Goal: Information Seeking & Learning: Learn about a topic

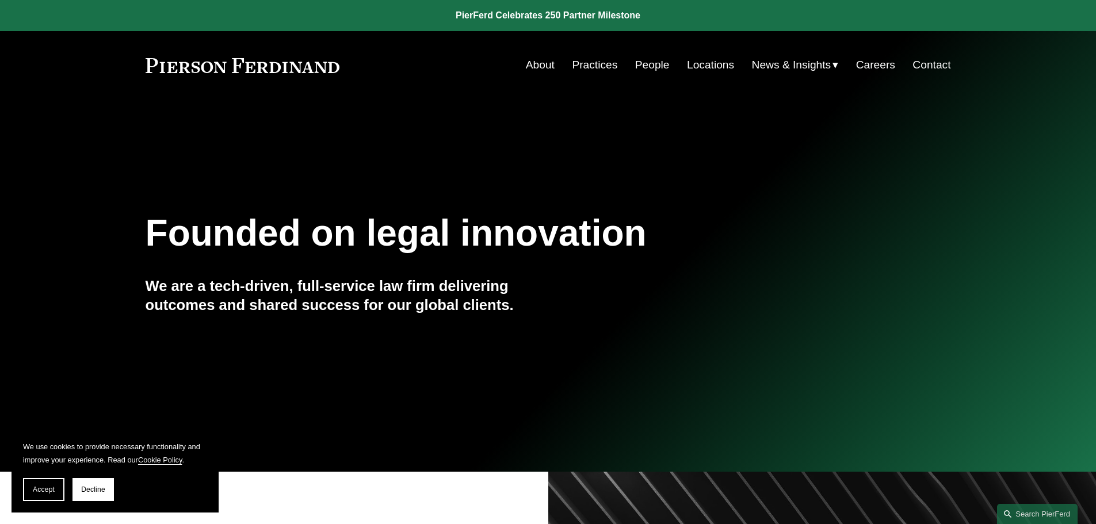
click at [544, 63] on link "About" at bounding box center [540, 65] width 29 height 22
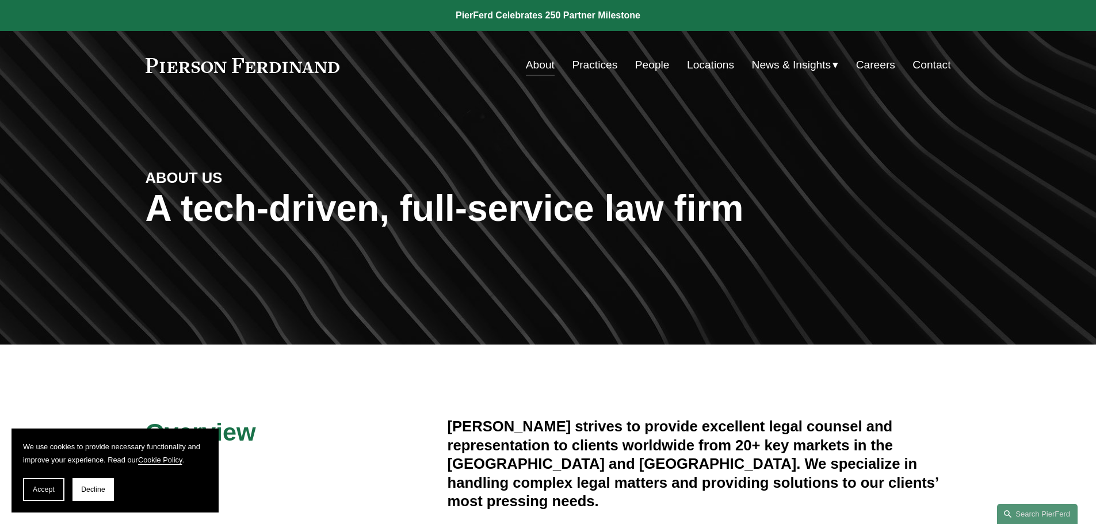
click at [654, 71] on link "People" at bounding box center [652, 65] width 35 height 22
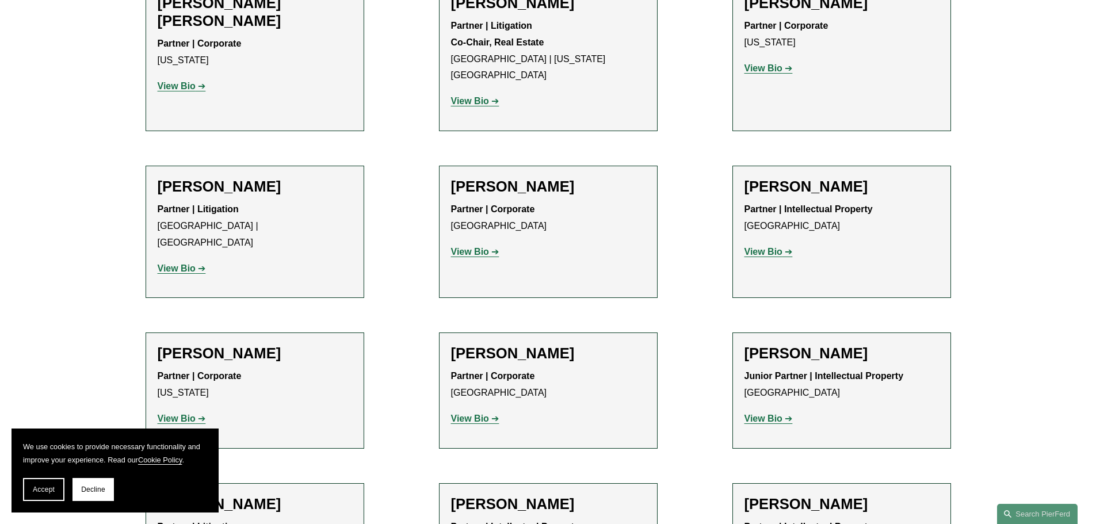
scroll to position [7068, 0]
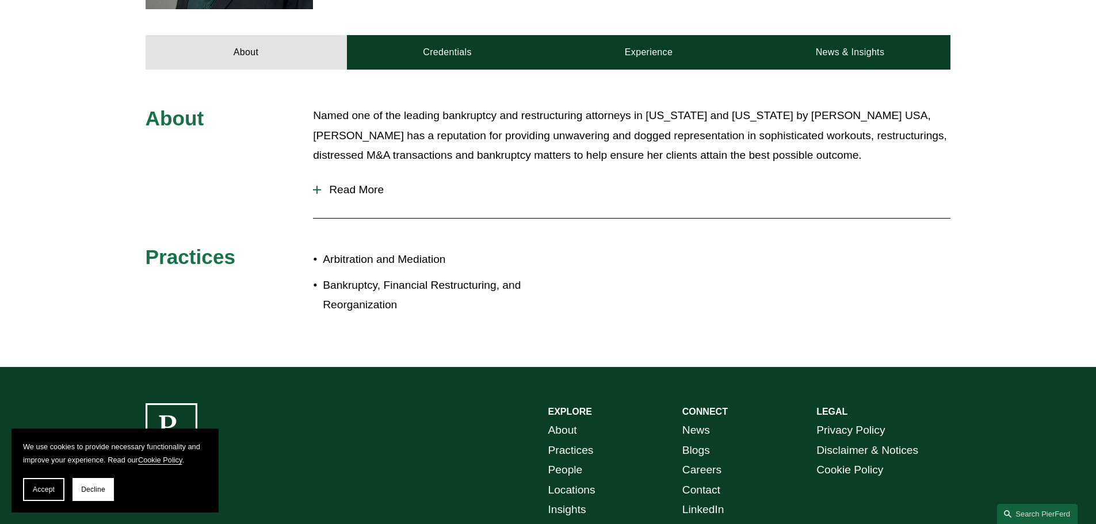
scroll to position [345, 0]
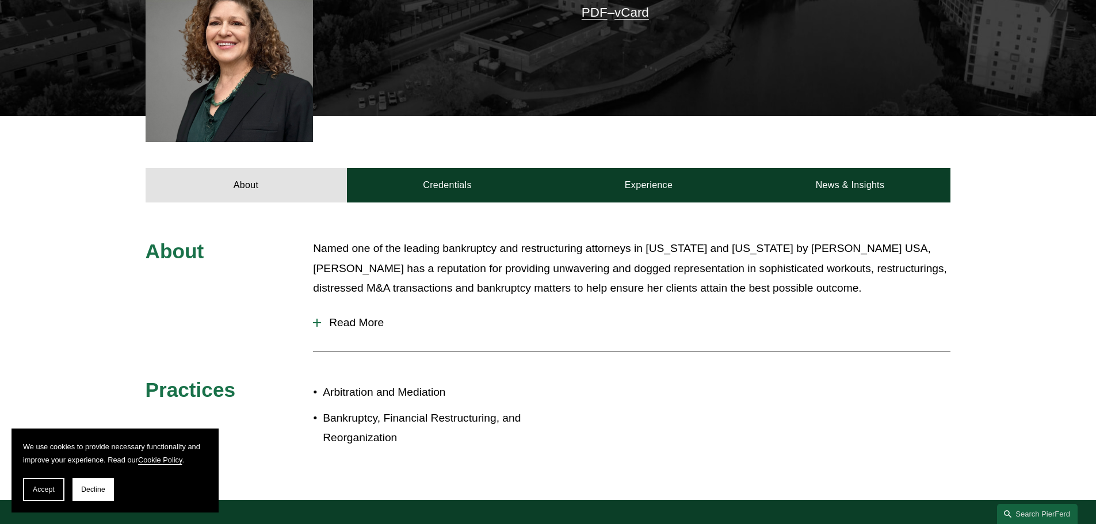
click at [319, 323] on div at bounding box center [317, 322] width 8 height 1
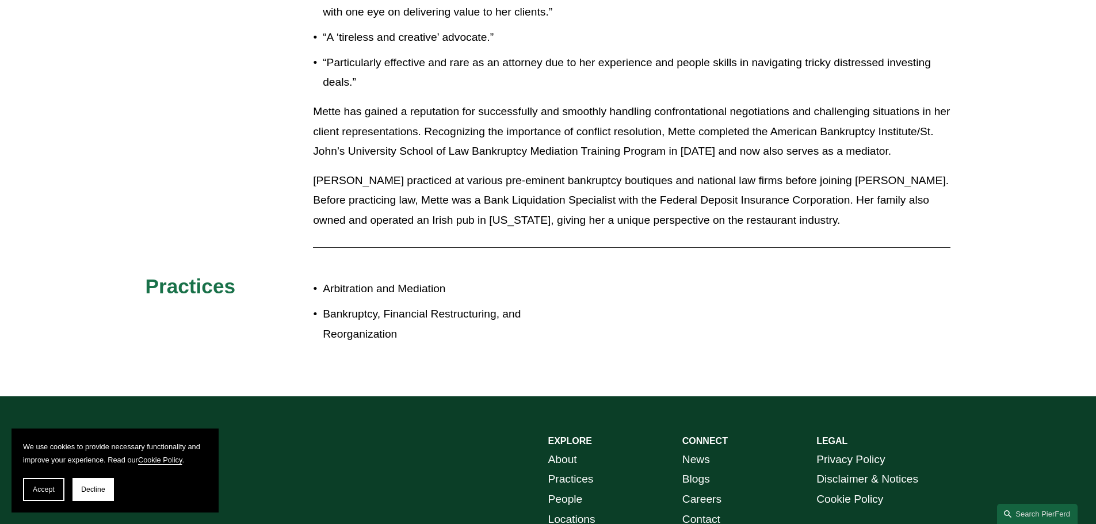
scroll to position [863, 0]
